Goal: Find specific page/section: Find specific page/section

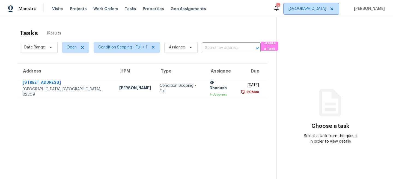
click at [318, 10] on span "[GEOGRAPHIC_DATA]" at bounding box center [308, 8] width 38 height 5
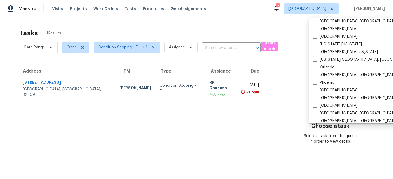
scroll to position [366, 0]
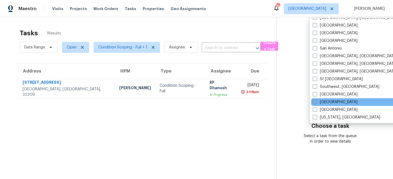
click at [325, 99] on label "[GEOGRAPHIC_DATA]" at bounding box center [335, 101] width 45 height 5
click at [317, 99] on input "[GEOGRAPHIC_DATA]" at bounding box center [315, 101] width 4 height 4
checkbox input "true"
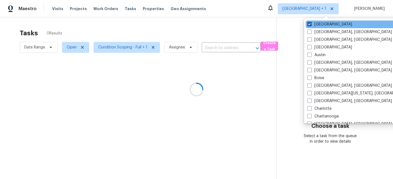
click at [321, 26] on label "[GEOGRAPHIC_DATA]" at bounding box center [330, 24] width 45 height 5
click at [311, 25] on input "Jacksonville" at bounding box center [310, 24] width 4 height 4
checkbox input "false"
